Goal: Task Accomplishment & Management: Manage account settings

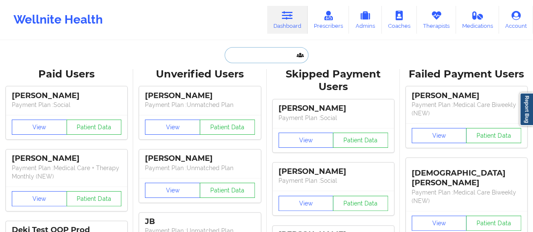
click at [258, 59] on input "text" at bounding box center [266, 55] width 83 height 16
paste input "[EMAIL_ADDRESS][DOMAIN_NAME]"
type input "[EMAIL_ADDRESS][DOMAIN_NAME]"
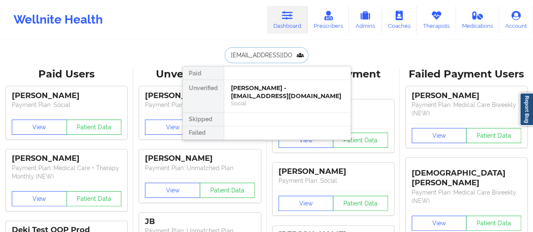
click at [248, 94] on div "[PERSON_NAME] - [EMAIL_ADDRESS][DOMAIN_NAME]" at bounding box center [287, 92] width 113 height 16
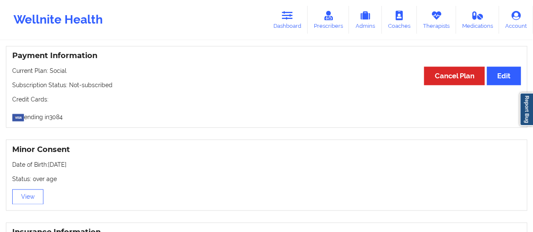
scroll to position [446, 0]
click at [293, 24] on link "Dashboard" at bounding box center [287, 20] width 40 height 28
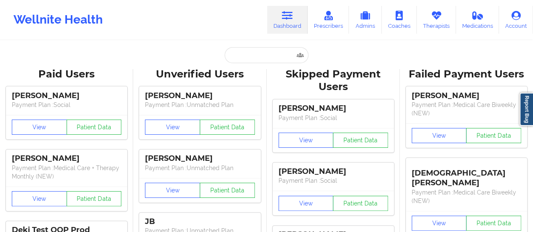
drag, startPoint x: 262, startPoint y: 46, endPoint x: 261, endPoint y: 52, distance: 6.0
click at [261, 52] on input "text" at bounding box center [266, 55] width 83 height 16
paste input "[EMAIL_ADDRESS][DOMAIN_NAME]"
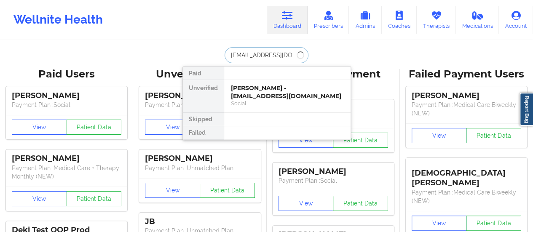
type input "[EMAIL_ADDRESS][DOMAIN_NAME]"
click at [274, 88] on div "[PERSON_NAME] - [EMAIL_ADDRESS][DOMAIN_NAME]" at bounding box center [287, 92] width 113 height 16
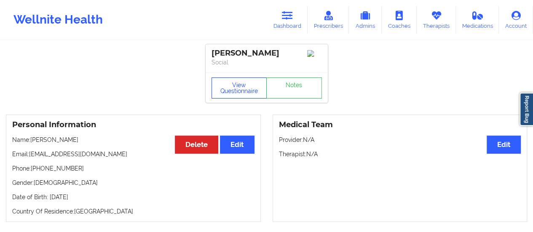
click at [240, 87] on button "View Questionnaire" at bounding box center [240, 88] width 56 height 21
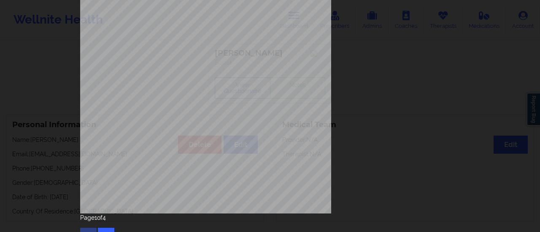
scroll to position [170, 0]
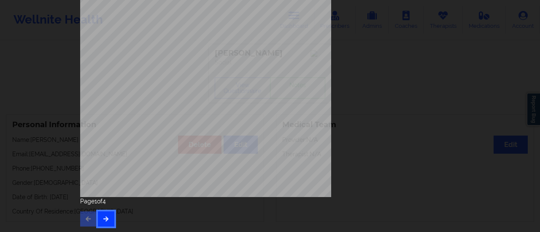
click at [100, 215] on button "button" at bounding box center [106, 219] width 16 height 15
click at [110, 212] on button "button" at bounding box center [106, 219] width 16 height 15
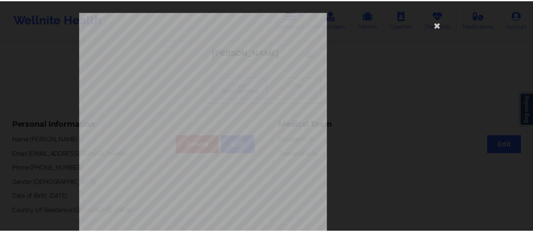
scroll to position [11, 0]
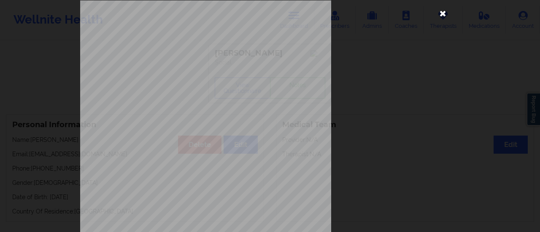
click at [436, 12] on icon at bounding box center [442, 12] width 13 height 13
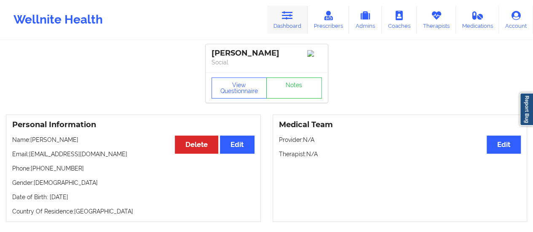
click at [288, 27] on link "Dashboard" at bounding box center [287, 20] width 40 height 28
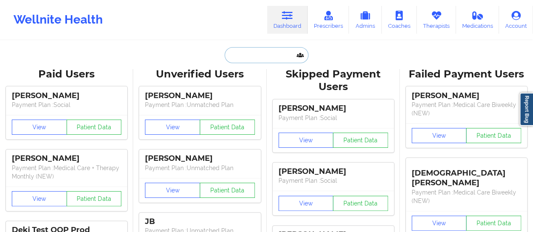
click at [265, 61] on input "text" at bounding box center [266, 55] width 83 height 16
paste input "[PERSON_NAME][EMAIL_ADDRESS][PERSON_NAME][DOMAIN_NAME]"
type input "[PERSON_NAME][EMAIL_ADDRESS][PERSON_NAME][DOMAIN_NAME]"
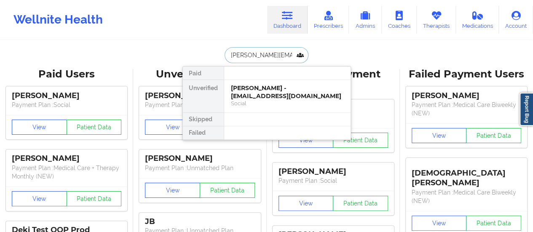
scroll to position [0, 13]
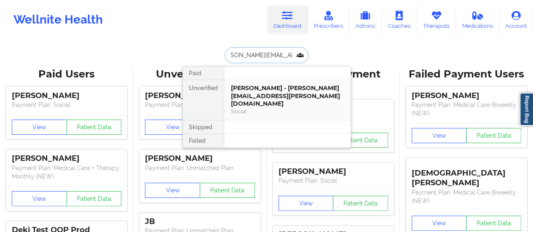
click at [268, 89] on div "[PERSON_NAME] - [PERSON_NAME][EMAIL_ADDRESS][PERSON_NAME][DOMAIN_NAME]" at bounding box center [287, 96] width 113 height 24
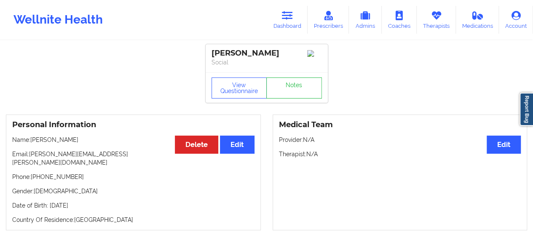
scroll to position [1, 0]
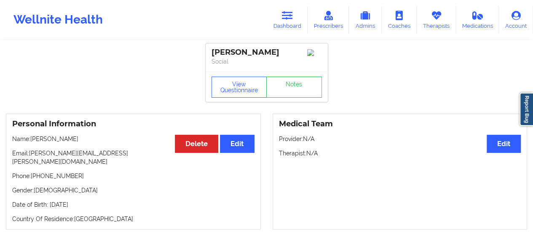
drag, startPoint x: 96, startPoint y: 143, endPoint x: 32, endPoint y: 140, distance: 63.7
click at [32, 140] on p "Name: [PERSON_NAME]" at bounding box center [133, 139] width 242 height 8
copy p "[PERSON_NAME]"
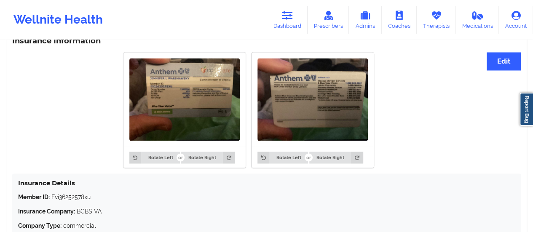
scroll to position [646, 0]
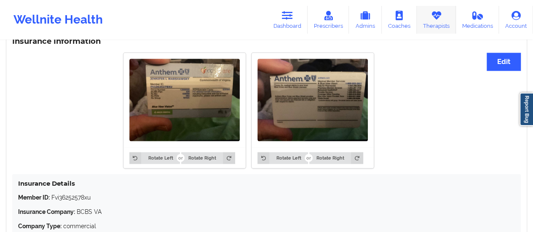
click at [422, 22] on link "Therapists" at bounding box center [436, 20] width 39 height 28
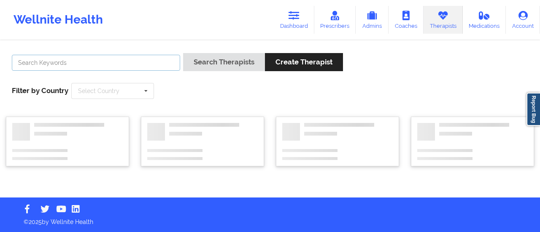
click at [121, 65] on input "text" at bounding box center [96, 63] width 168 height 16
type input "[PERSON_NAME]"
click at [183, 53] on button "Search Therapists" at bounding box center [224, 62] width 82 height 18
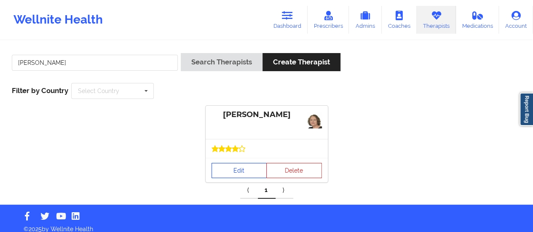
click at [245, 169] on link "Edit" at bounding box center [240, 170] width 56 height 15
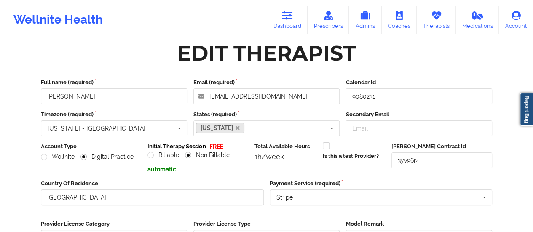
scroll to position [152, 0]
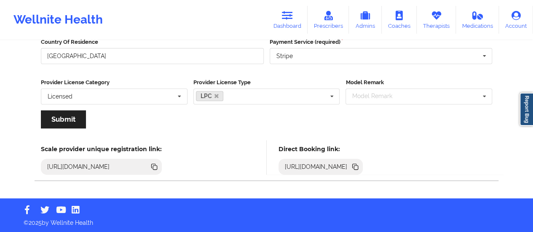
click at [358, 166] on icon at bounding box center [356, 168] width 4 height 4
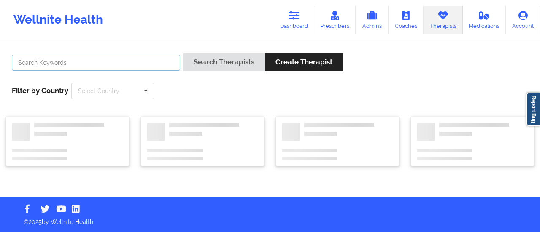
click at [92, 62] on input "text" at bounding box center [96, 63] width 168 height 16
click at [183, 53] on button "Search Therapists" at bounding box center [224, 62] width 82 height 18
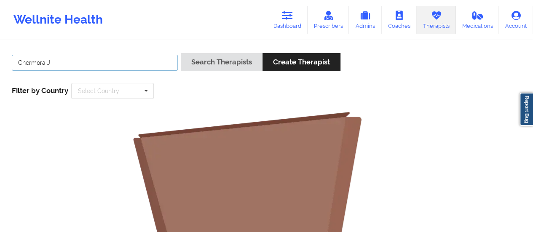
click at [181, 53] on button "Search Therapists" at bounding box center [222, 62] width 82 height 18
type input "Chermo"
click at [181, 53] on button "Search Therapists" at bounding box center [222, 62] width 82 height 18
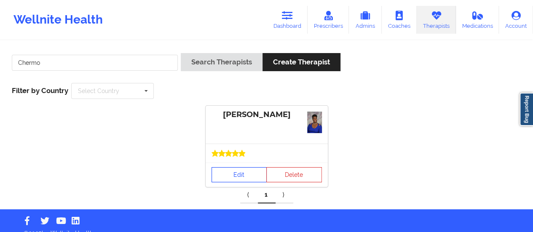
click at [239, 177] on link "Edit" at bounding box center [240, 174] width 56 height 15
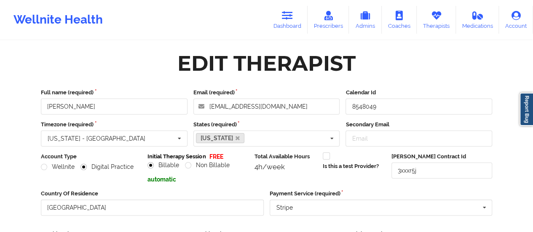
scroll to position [152, 0]
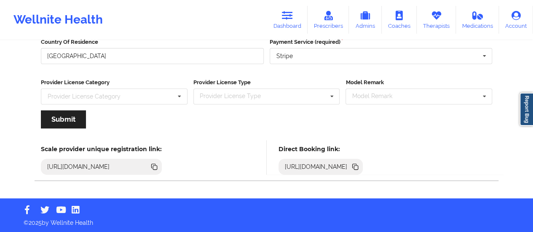
click at [358, 167] on icon at bounding box center [356, 168] width 4 height 4
click at [305, 17] on link "Dashboard" at bounding box center [287, 20] width 40 height 28
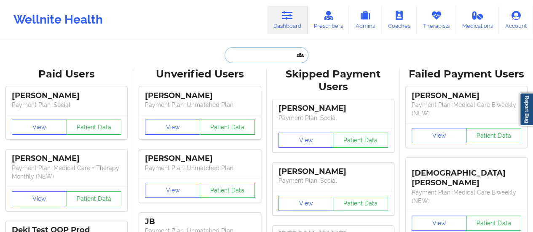
click at [265, 48] on input "text" at bounding box center [266, 55] width 83 height 16
paste input "[PERSON_NAME][EMAIL_ADDRESS][PERSON_NAME][DOMAIN_NAME]"
type input "[PERSON_NAME][EMAIL_ADDRESS][PERSON_NAME][DOMAIN_NAME]"
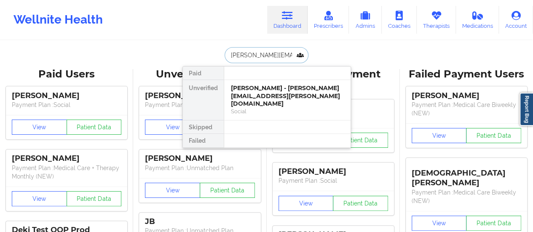
scroll to position [0, 13]
click at [260, 108] on div "Social" at bounding box center [287, 111] width 113 height 7
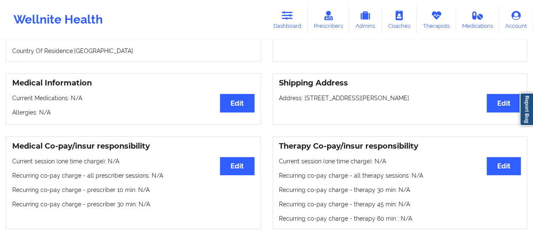
scroll to position [112, 0]
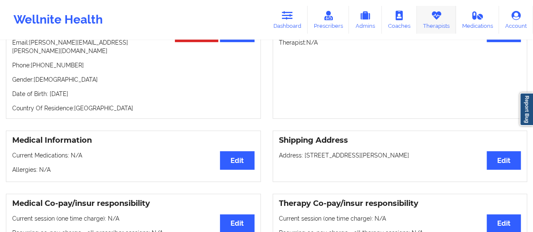
click at [443, 26] on link "Therapists" at bounding box center [436, 20] width 39 height 28
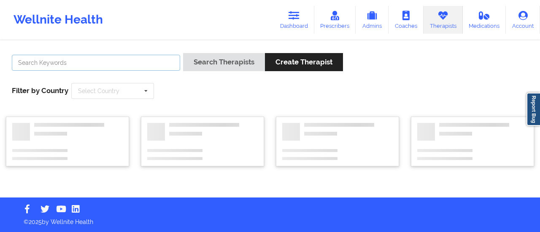
click at [157, 63] on input "text" at bounding box center [96, 63] width 168 height 16
paste input "[PERSON_NAME]"
type input "[PERSON_NAME]"
click at [183, 53] on button "Search Therapists" at bounding box center [224, 62] width 82 height 18
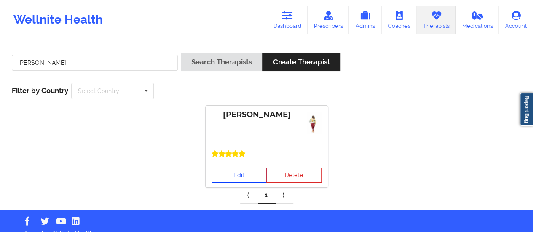
click at [255, 170] on link "Edit" at bounding box center [240, 175] width 56 height 15
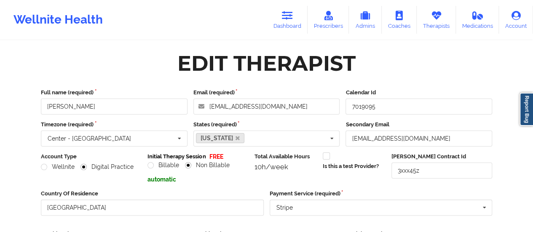
scroll to position [152, 0]
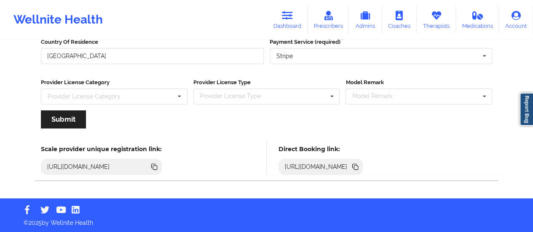
click at [360, 163] on icon at bounding box center [355, 166] width 9 height 9
click at [363, 171] on div "[URL][DOMAIN_NAME]" at bounding box center [321, 167] width 85 height 16
click at [358, 168] on icon at bounding box center [356, 168] width 4 height 4
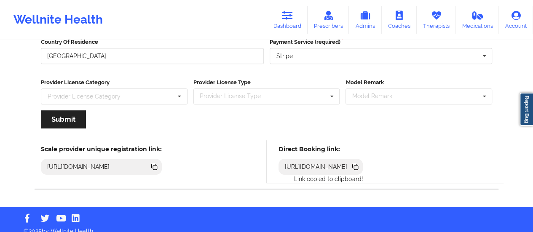
scroll to position [0, 0]
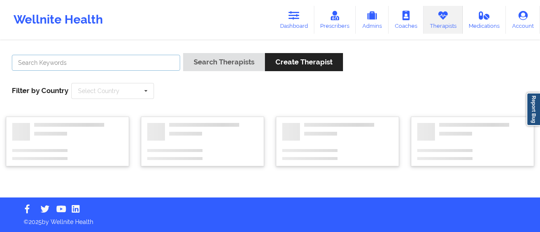
click at [102, 67] on input "text" at bounding box center [96, 63] width 168 height 16
type input "[PERSON_NAME]"
click at [183, 53] on button "Search Therapists" at bounding box center [224, 62] width 82 height 18
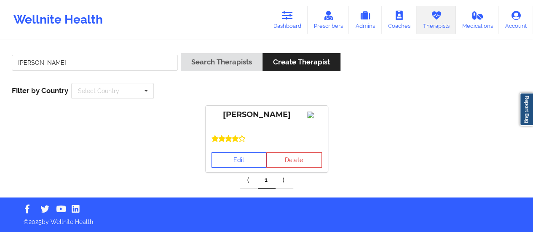
click at [251, 168] on link "Edit" at bounding box center [240, 160] width 56 height 15
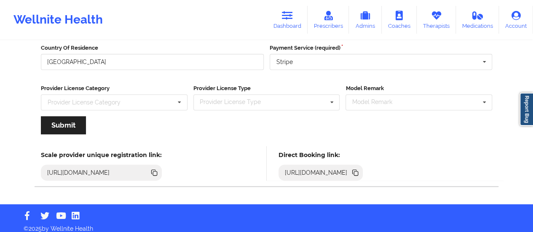
scroll to position [152, 0]
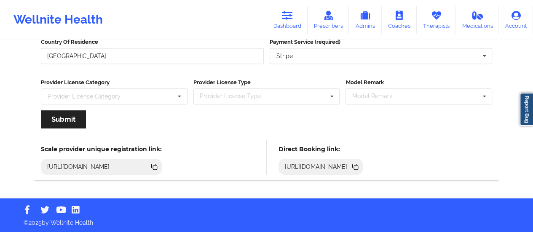
click at [360, 165] on icon at bounding box center [355, 166] width 9 height 9
click at [279, 22] on link "Dashboard" at bounding box center [287, 20] width 40 height 28
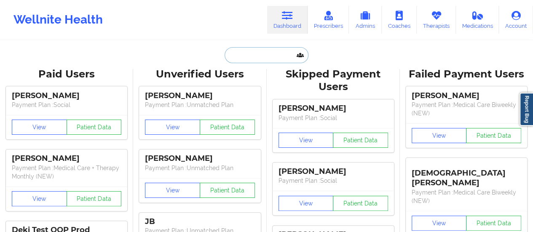
click at [252, 52] on input "text" at bounding box center [266, 55] width 83 height 16
paste input "[PERSON_NAME][EMAIL_ADDRESS][PERSON_NAME][DOMAIN_NAME]"
type input "[PERSON_NAME][EMAIL_ADDRESS][PERSON_NAME][DOMAIN_NAME]"
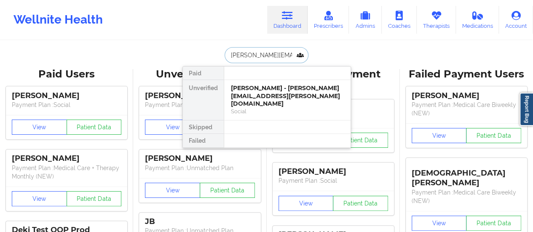
click at [269, 91] on div "[PERSON_NAME] - [PERSON_NAME][EMAIL_ADDRESS][PERSON_NAME][DOMAIN_NAME]" at bounding box center [287, 96] width 113 height 24
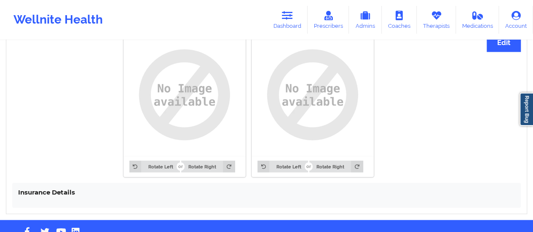
scroll to position [675, 0]
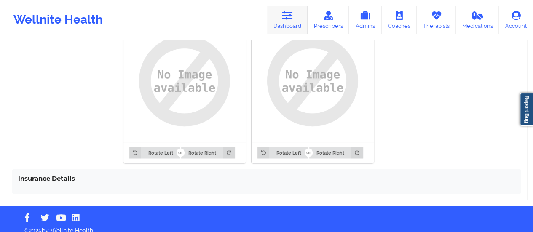
click at [291, 25] on link "Dashboard" at bounding box center [287, 20] width 40 height 28
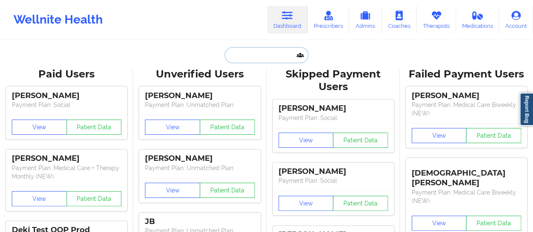
click at [248, 59] on input "text" at bounding box center [266, 55] width 83 height 16
paste input "[PERSON_NAME][EMAIL_ADDRESS][PERSON_NAME][DOMAIN_NAME]"
type input "[PERSON_NAME][EMAIL_ADDRESS][PERSON_NAME][DOMAIN_NAME]"
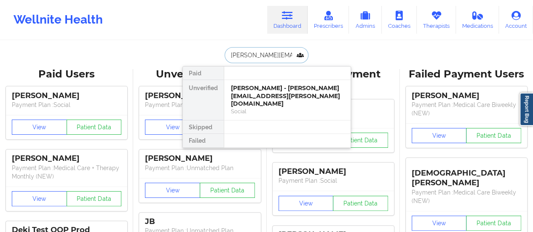
scroll to position [0, 13]
click at [274, 92] on div "[PERSON_NAME] - [PERSON_NAME][EMAIL_ADDRESS][PERSON_NAME][DOMAIN_NAME]" at bounding box center [287, 96] width 113 height 24
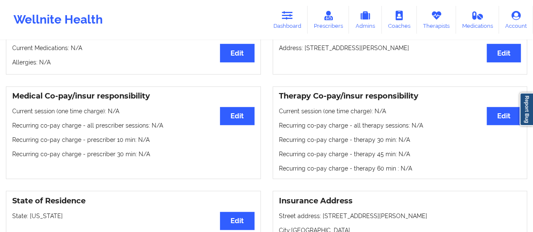
scroll to position [218, 0]
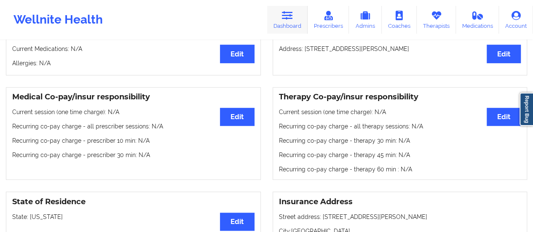
click at [286, 12] on icon at bounding box center [287, 15] width 11 height 9
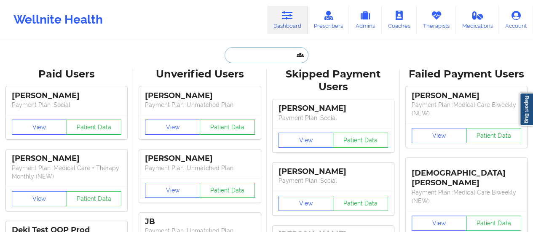
click at [258, 58] on input "text" at bounding box center [266, 55] width 83 height 16
paste input "[PERSON_NAME][EMAIL_ADDRESS][PERSON_NAME][DOMAIN_NAME]"
type input "[PERSON_NAME][EMAIL_ADDRESS][PERSON_NAME][DOMAIN_NAME]"
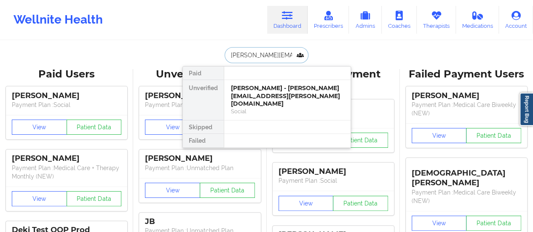
click at [270, 91] on div "[PERSON_NAME] - [PERSON_NAME][EMAIL_ADDRESS][PERSON_NAME][DOMAIN_NAME]" at bounding box center [287, 96] width 113 height 24
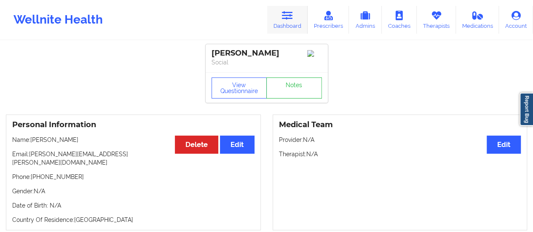
click at [286, 17] on icon at bounding box center [287, 15] width 11 height 9
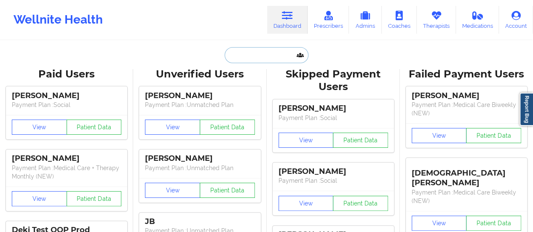
click at [271, 51] on input "text" at bounding box center [266, 55] width 83 height 16
paste input "[PERSON_NAME][EMAIL_ADDRESS][PERSON_NAME][DOMAIN_NAME]"
type input "[PERSON_NAME][EMAIL_ADDRESS][PERSON_NAME][DOMAIN_NAME]"
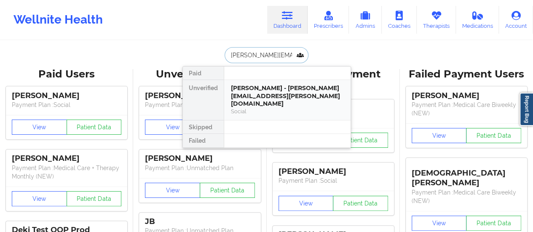
click at [261, 99] on div "[PERSON_NAME] - [PERSON_NAME][EMAIL_ADDRESS][PERSON_NAME][DOMAIN_NAME]" at bounding box center [287, 96] width 113 height 24
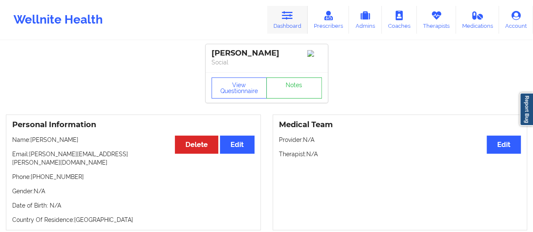
click at [302, 22] on link "Dashboard" at bounding box center [287, 20] width 40 height 28
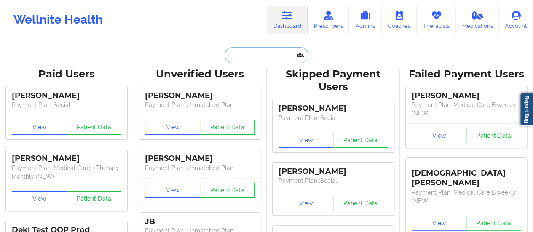
click at [266, 48] on input "text" at bounding box center [266, 55] width 83 height 16
paste input "[PERSON_NAME][EMAIL_ADDRESS][PERSON_NAME][DOMAIN_NAME]"
type input "[PERSON_NAME][EMAIL_ADDRESS][PERSON_NAME][DOMAIN_NAME]"
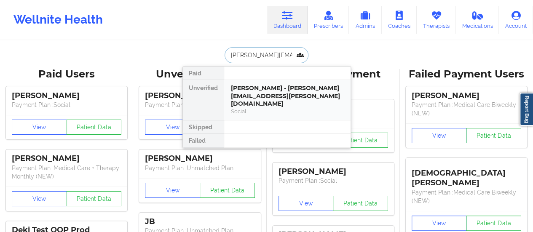
click at [266, 98] on div "[PERSON_NAME] - [PERSON_NAME][EMAIL_ADDRESS][PERSON_NAME][DOMAIN_NAME]" at bounding box center [287, 96] width 113 height 24
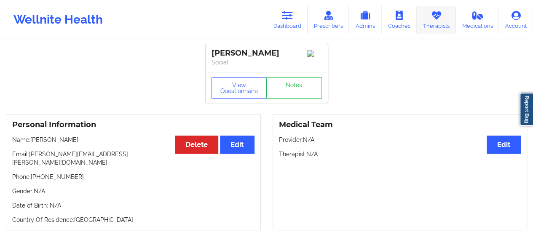
click at [439, 20] on icon at bounding box center [436, 15] width 11 height 9
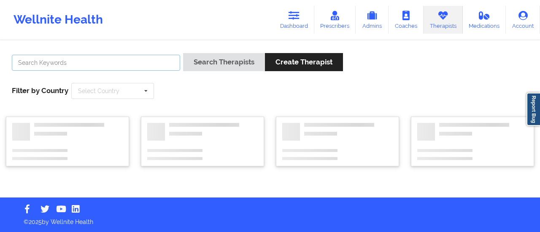
click at [154, 65] on input "text" at bounding box center [96, 63] width 168 height 16
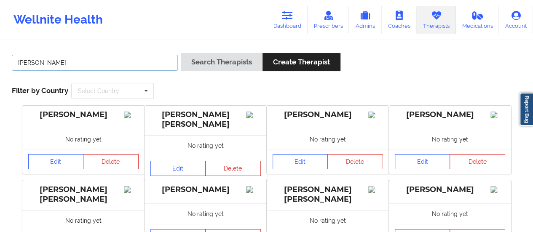
click at [181, 53] on button "Search Therapists" at bounding box center [222, 62] width 82 height 18
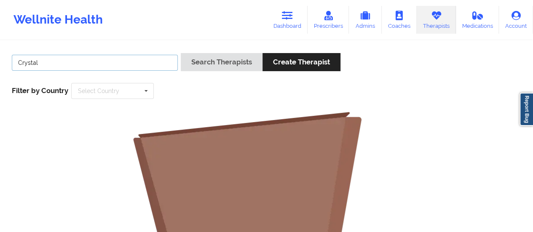
type input "Crystal"
click at [181, 53] on button "Search Therapists" at bounding box center [222, 62] width 82 height 18
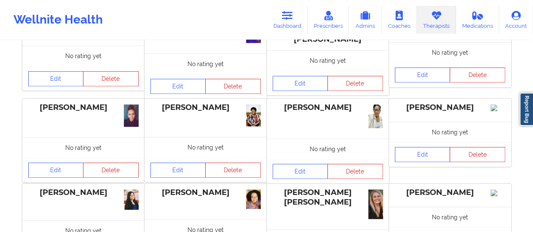
scroll to position [350, 0]
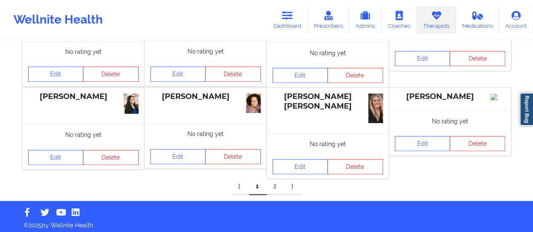
click at [277, 184] on link "2" at bounding box center [276, 186] width 18 height 17
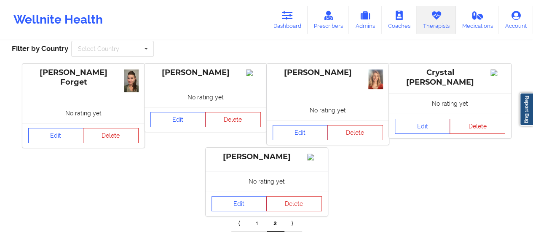
scroll to position [90, 0]
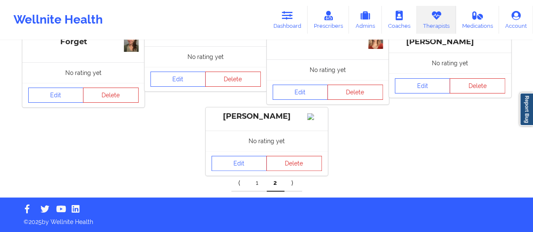
click at [259, 182] on link "1" at bounding box center [258, 183] width 18 height 17
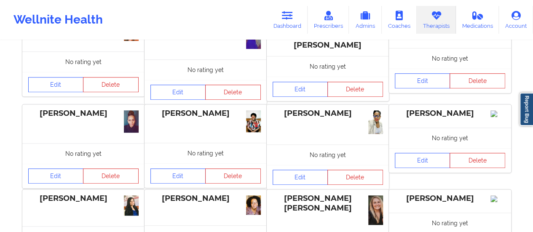
scroll to position [250, 0]
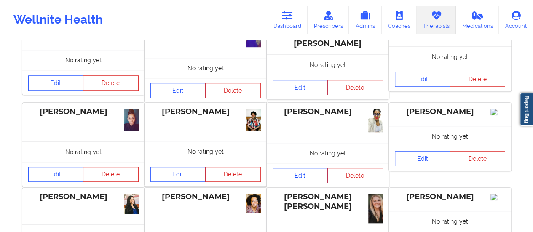
click at [296, 175] on link "Edit" at bounding box center [301, 175] width 56 height 15
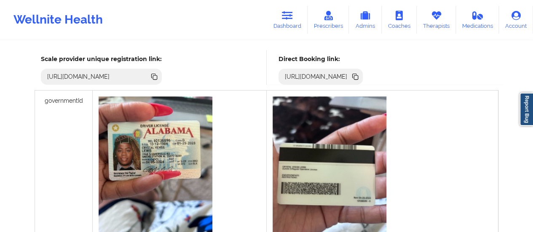
scroll to position [242, 0]
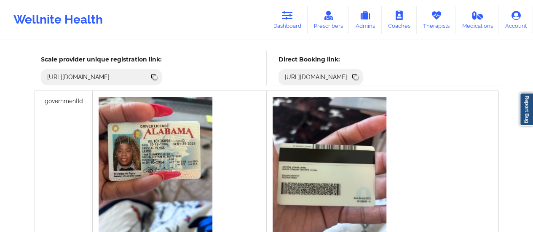
click at [360, 78] on icon at bounding box center [355, 77] width 9 height 9
click at [290, 20] on icon at bounding box center [287, 15] width 11 height 9
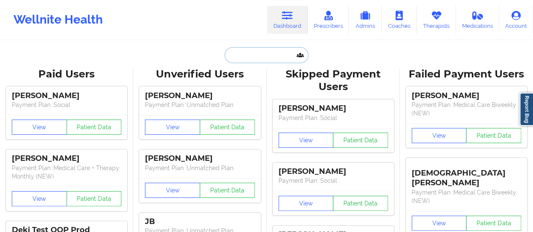
click at [255, 53] on input "text" at bounding box center [266, 55] width 83 height 16
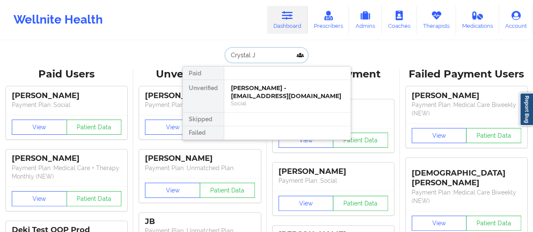
click at [270, 52] on input "Crystal J" at bounding box center [266, 55] width 83 height 16
paste input "[EMAIL_ADDRESS][DOMAIN_NAME]"
type input "[EMAIL_ADDRESS][DOMAIN_NAME]"
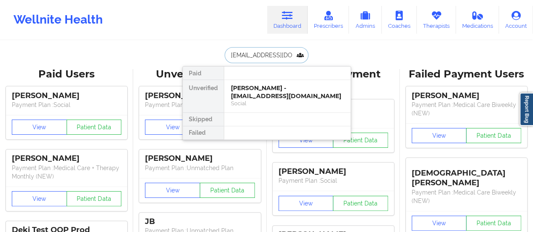
scroll to position [0, 4]
click at [271, 89] on div "[PERSON_NAME] - [EMAIL_ADDRESS][DOMAIN_NAME]" at bounding box center [287, 92] width 113 height 16
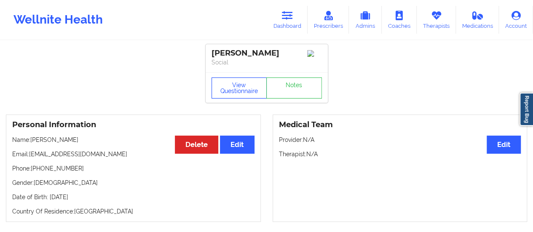
click at [233, 93] on button "View Questionnaire" at bounding box center [240, 88] width 56 height 21
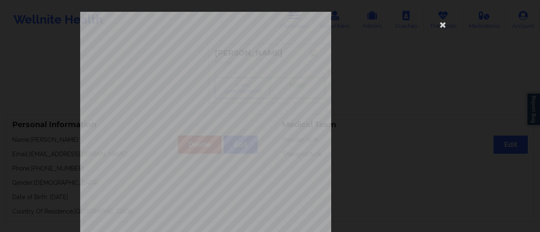
scroll to position [170, 0]
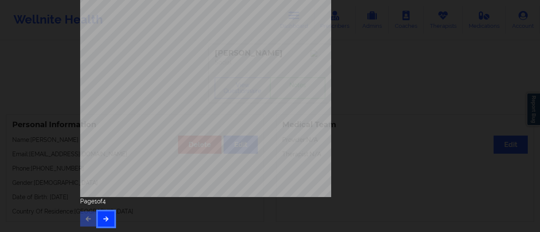
click at [102, 223] on button "button" at bounding box center [106, 219] width 16 height 15
click at [108, 221] on button "button" at bounding box center [106, 219] width 16 height 15
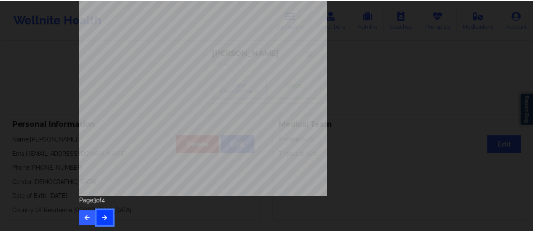
scroll to position [0, 0]
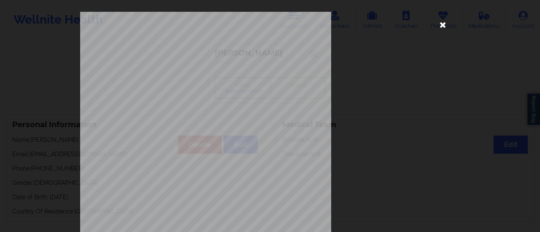
click at [441, 22] on icon at bounding box center [442, 24] width 13 height 13
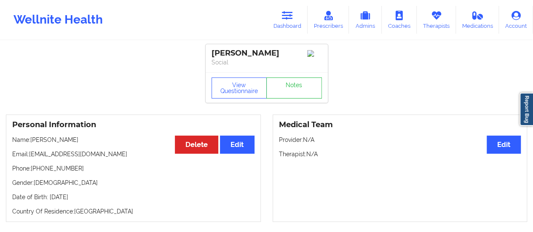
drag, startPoint x: 70, startPoint y: 142, endPoint x: 32, endPoint y: 142, distance: 37.5
click at [32, 142] on p "Name: [PERSON_NAME]" at bounding box center [133, 140] width 242 height 8
copy p "[PERSON_NAME]"
click at [282, 26] on link "Dashboard" at bounding box center [287, 20] width 40 height 28
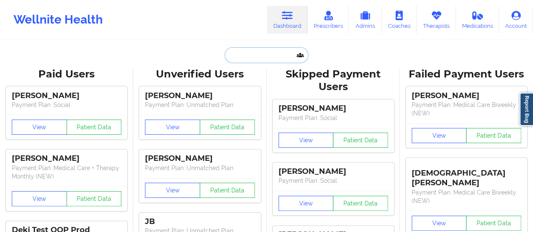
click at [256, 58] on input "text" at bounding box center [266, 55] width 83 height 16
paste input "[EMAIL_ADDRESS][DOMAIN_NAME]"
type input "[EMAIL_ADDRESS][DOMAIN_NAME]"
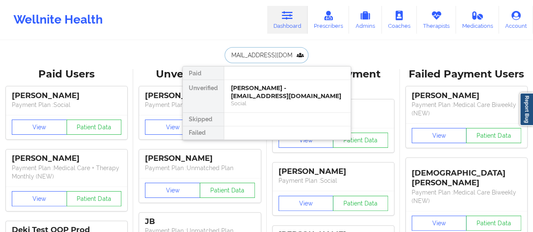
click at [267, 97] on div "[PERSON_NAME] - [EMAIL_ADDRESS][DOMAIN_NAME]" at bounding box center [287, 92] width 113 height 16
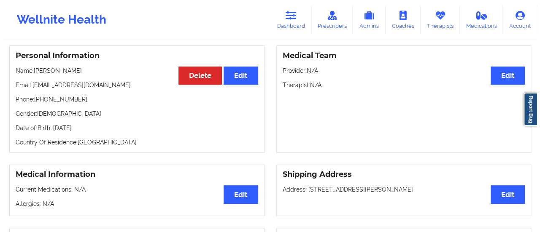
scroll to position [35, 0]
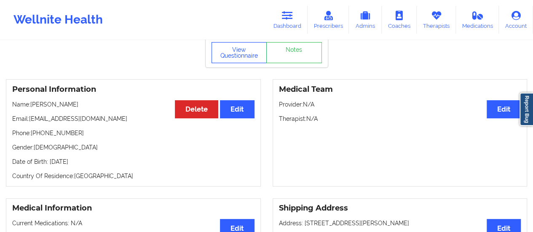
click at [223, 57] on button "View Questionnaire" at bounding box center [240, 52] width 56 height 21
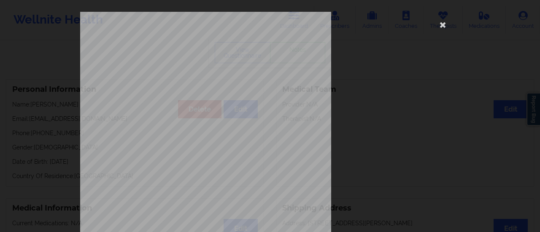
scroll to position [170, 0]
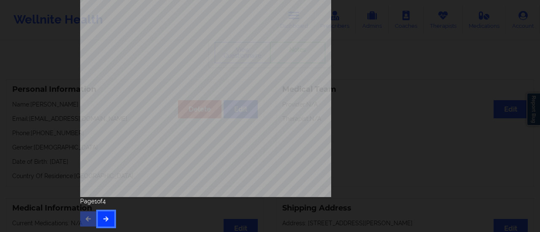
click at [105, 221] on icon "button" at bounding box center [105, 218] width 7 height 5
click at [101, 228] on div "Feeling nervous, anxious, or on edge Not being able to stop or control worrying…" at bounding box center [269, 34] width 391 height 396
click at [102, 225] on button "button" at bounding box center [106, 219] width 16 height 15
click at [106, 209] on div "Page 3 of 4" at bounding box center [269, 212] width 379 height 30
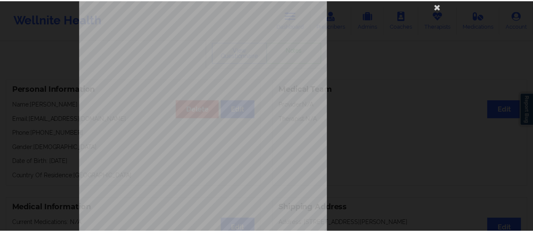
scroll to position [0, 0]
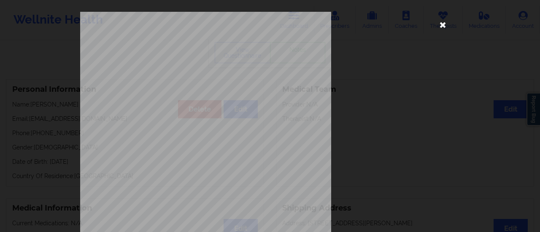
click at [445, 24] on icon at bounding box center [442, 24] width 13 height 13
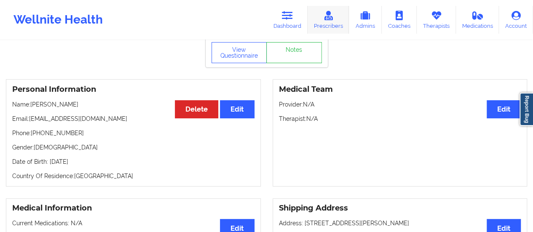
click at [339, 18] on link "Prescribers" at bounding box center [329, 20] width 42 height 28
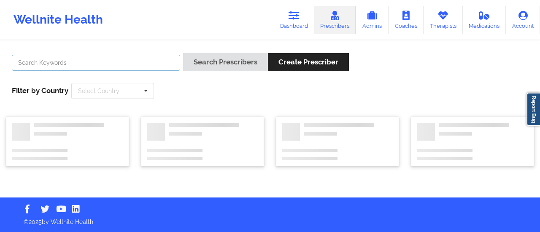
click at [113, 63] on input "text" at bounding box center [96, 63] width 168 height 16
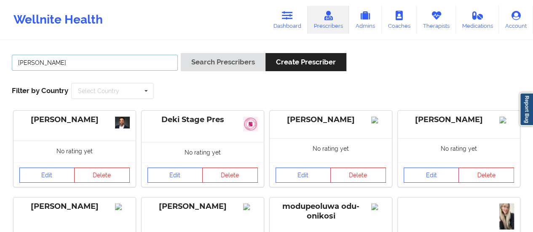
type input "[PERSON_NAME]"
click at [181, 53] on button "Search Prescribers" at bounding box center [223, 62] width 85 height 18
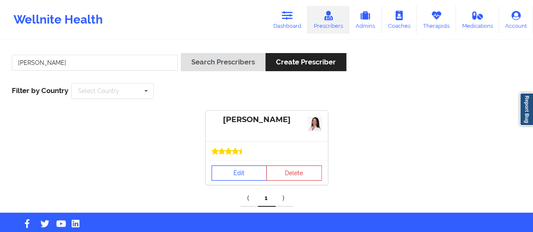
click at [242, 175] on link "Edit" at bounding box center [240, 173] width 56 height 15
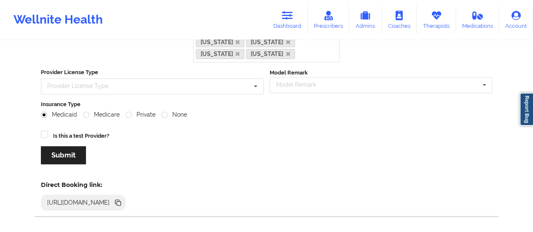
scroll to position [387, 0]
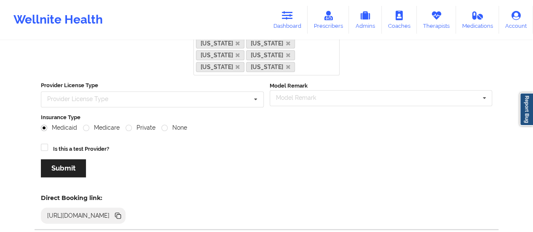
click at [121, 215] on icon at bounding box center [119, 217] width 4 height 4
click at [283, 19] on link "Dashboard" at bounding box center [287, 20] width 40 height 28
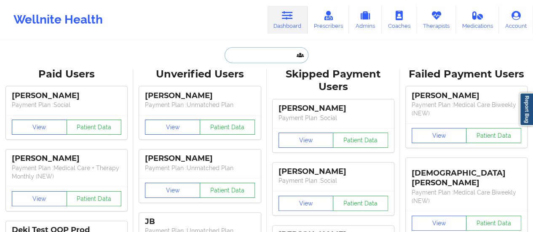
click at [242, 55] on input "text" at bounding box center [266, 55] width 83 height 16
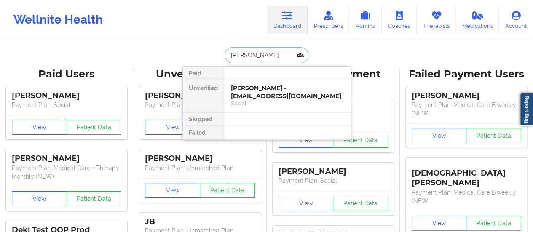
type input "[PERSON_NAME] A"
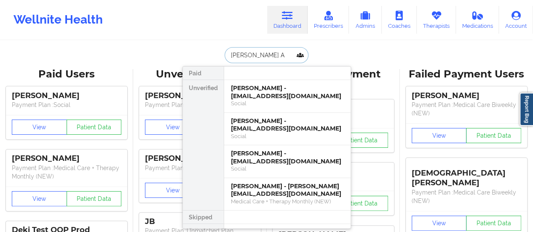
click at [256, 101] on div "Social" at bounding box center [287, 103] width 113 height 7
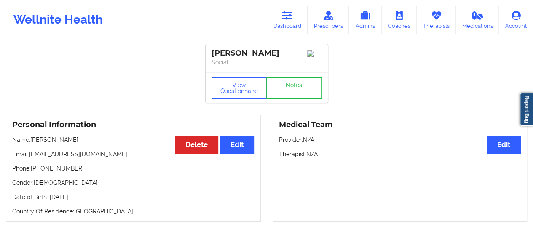
click at [256, 101] on div "View Questionnaire Notes" at bounding box center [267, 88] width 122 height 30
click at [226, 91] on button "View Questionnaire" at bounding box center [240, 88] width 56 height 21
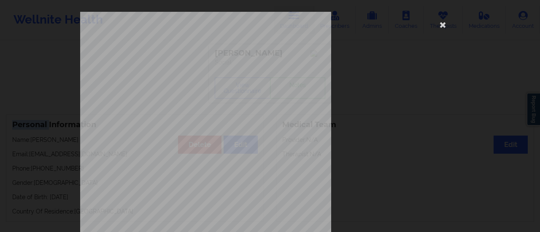
scroll to position [170, 0]
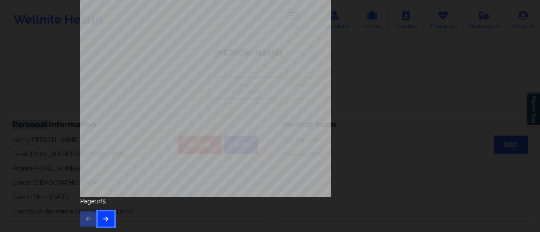
click at [105, 220] on icon "button" at bounding box center [105, 218] width 7 height 5
click at [105, 222] on button "button" at bounding box center [106, 219] width 16 height 15
click at [108, 217] on button "button" at bounding box center [106, 219] width 16 height 15
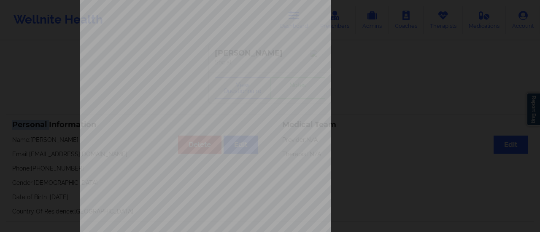
scroll to position [81, 0]
click at [398, 108] on div "Insurance company type details by patient commercial Insurance Member ID for pa…" at bounding box center [269, 108] width 379 height 355
click at [427, 89] on div "Insurance company type details by patient commercial Insurance Member ID for pa…" at bounding box center [269, 108] width 379 height 355
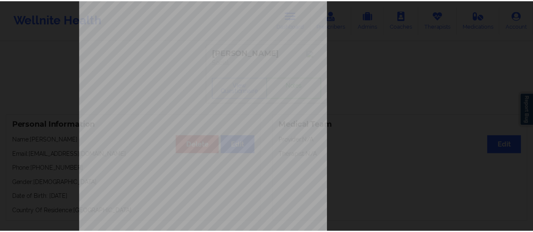
scroll to position [0, 0]
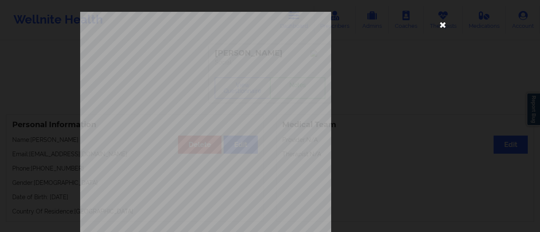
click at [444, 23] on icon at bounding box center [442, 24] width 13 height 13
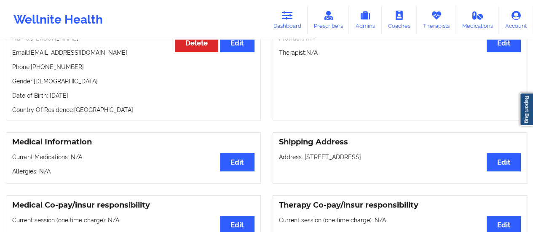
scroll to position [112, 0]
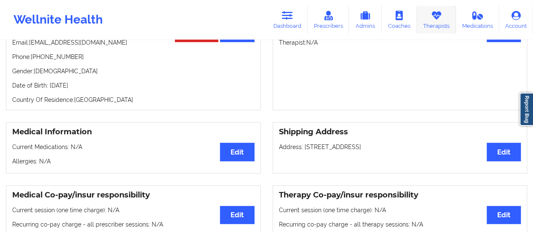
click at [437, 32] on link "Therapists" at bounding box center [436, 20] width 39 height 28
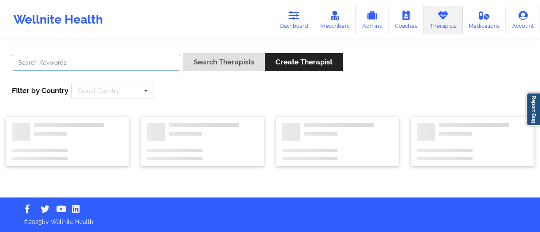
click at [86, 64] on input "text" at bounding box center [96, 63] width 168 height 16
type input "[PERSON_NAME]"
click at [183, 53] on button "Search Therapists" at bounding box center [224, 62] width 82 height 18
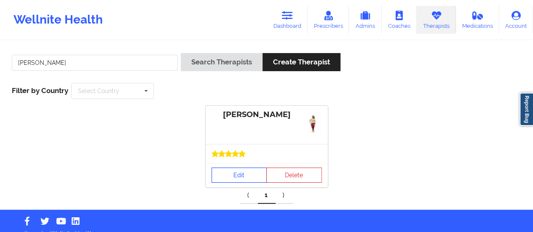
click at [235, 173] on link "Edit" at bounding box center [240, 175] width 56 height 15
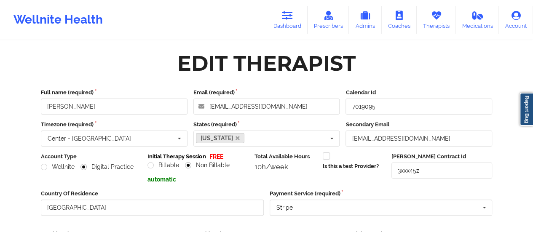
scroll to position [152, 0]
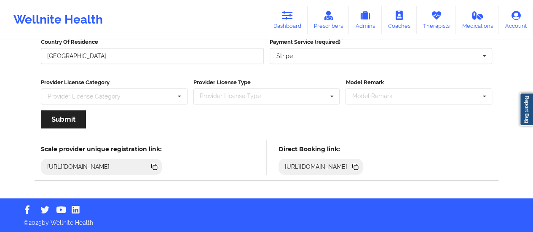
click at [358, 168] on icon at bounding box center [356, 168] width 4 height 4
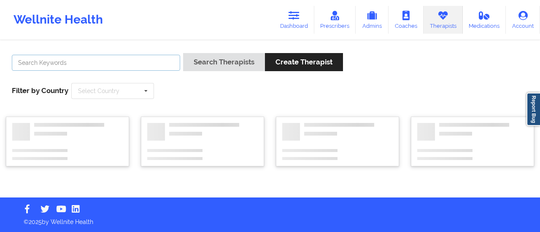
click at [138, 57] on input "text" at bounding box center [96, 63] width 168 height 16
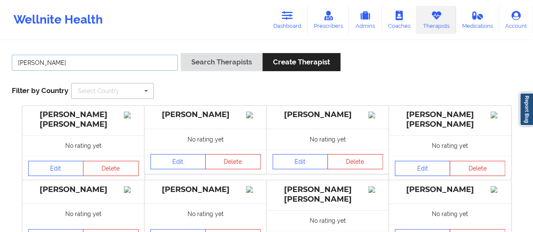
type input "[PERSON_NAME]"
click at [181, 53] on button "Search Therapists" at bounding box center [222, 62] width 82 height 18
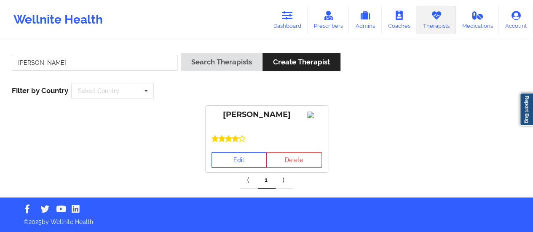
click at [221, 168] on link "Edit" at bounding box center [240, 160] width 56 height 15
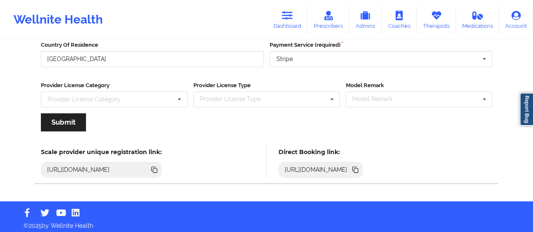
scroll to position [150, 0]
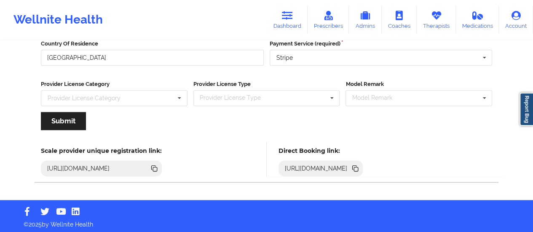
click at [357, 166] on icon at bounding box center [355, 168] width 4 height 4
